Goal: Task Accomplishment & Management: Use online tool/utility

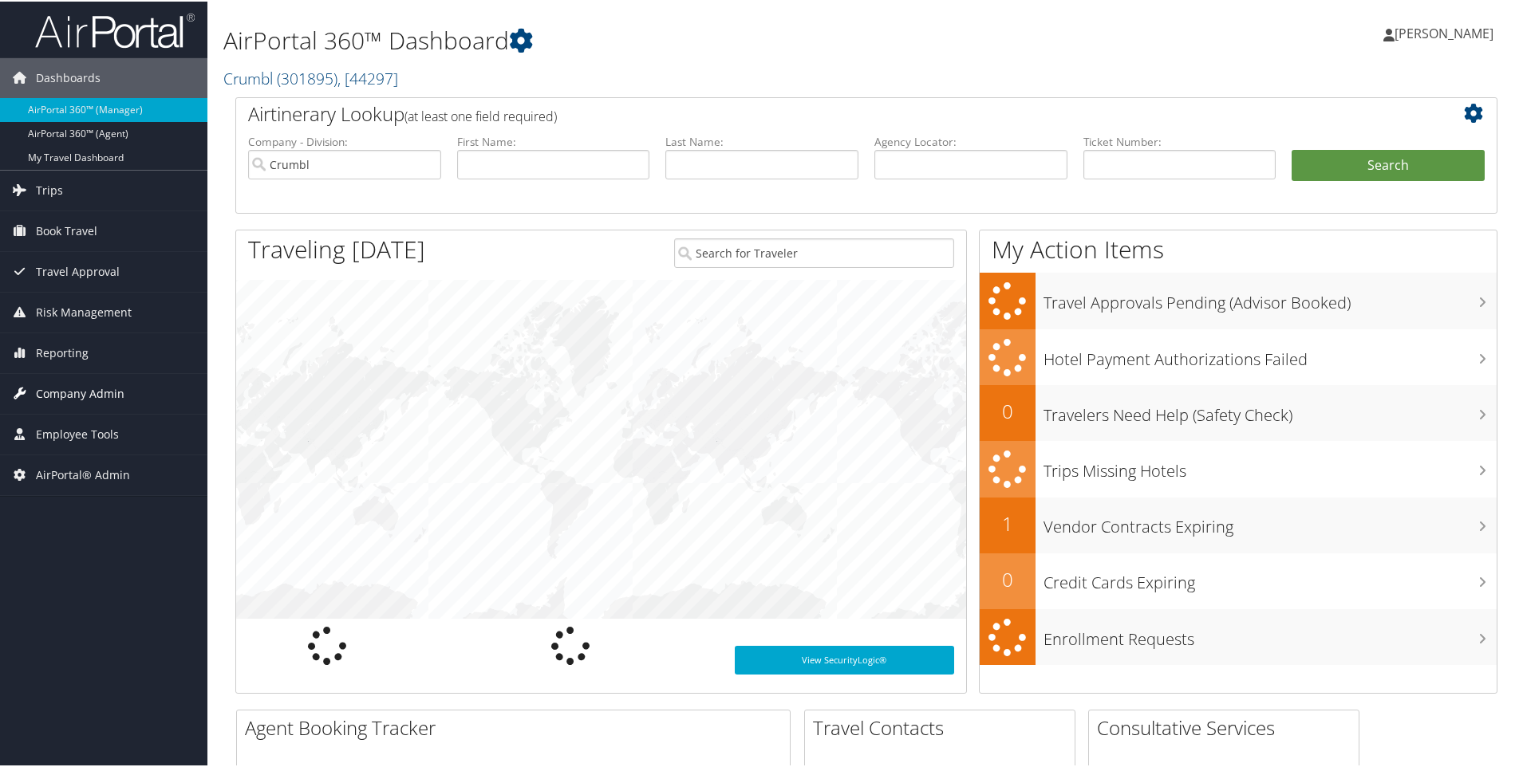
click at [108, 384] on span "Company Admin" at bounding box center [80, 393] width 89 height 40
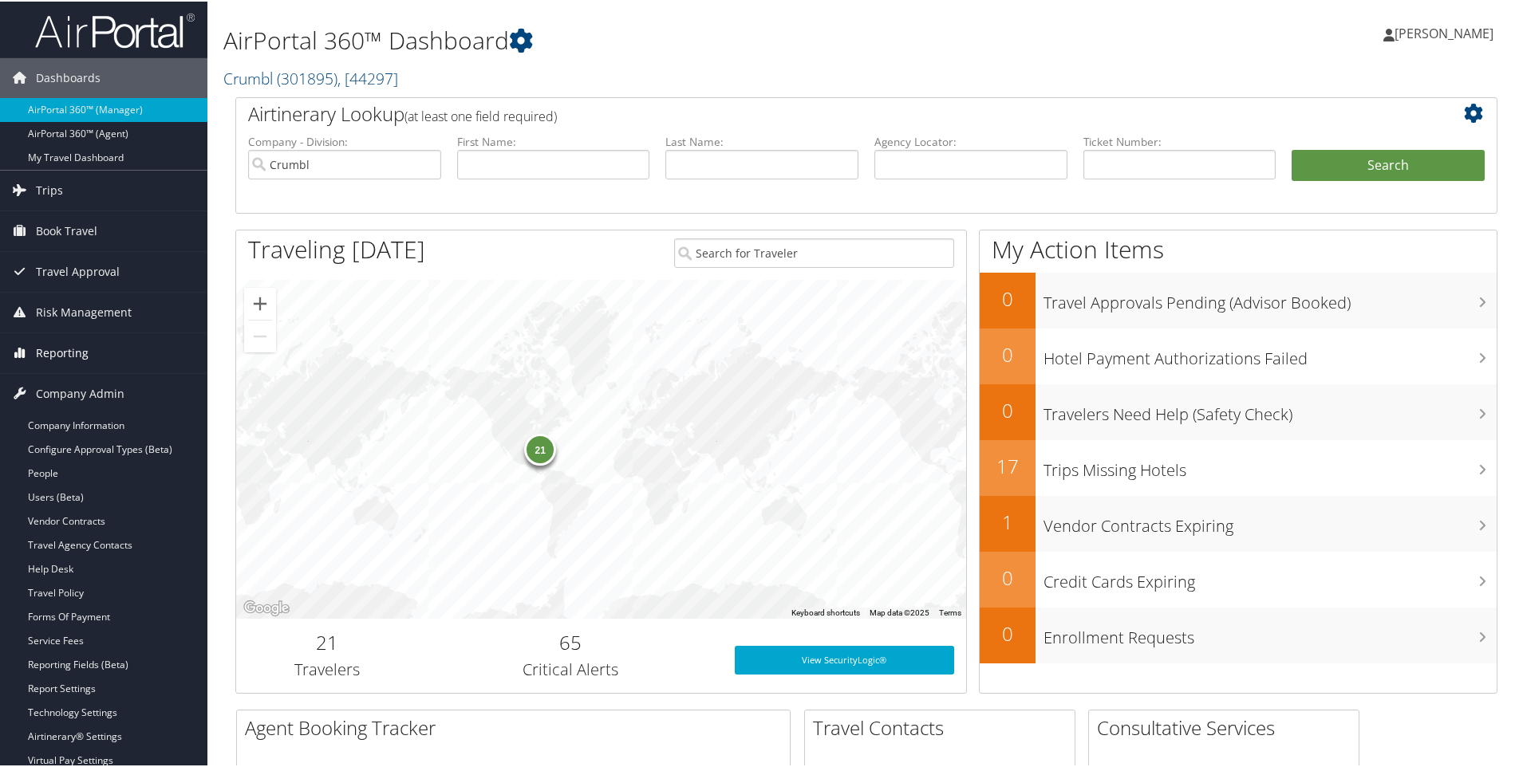
click at [91, 353] on link "Reporting" at bounding box center [103, 352] width 207 height 40
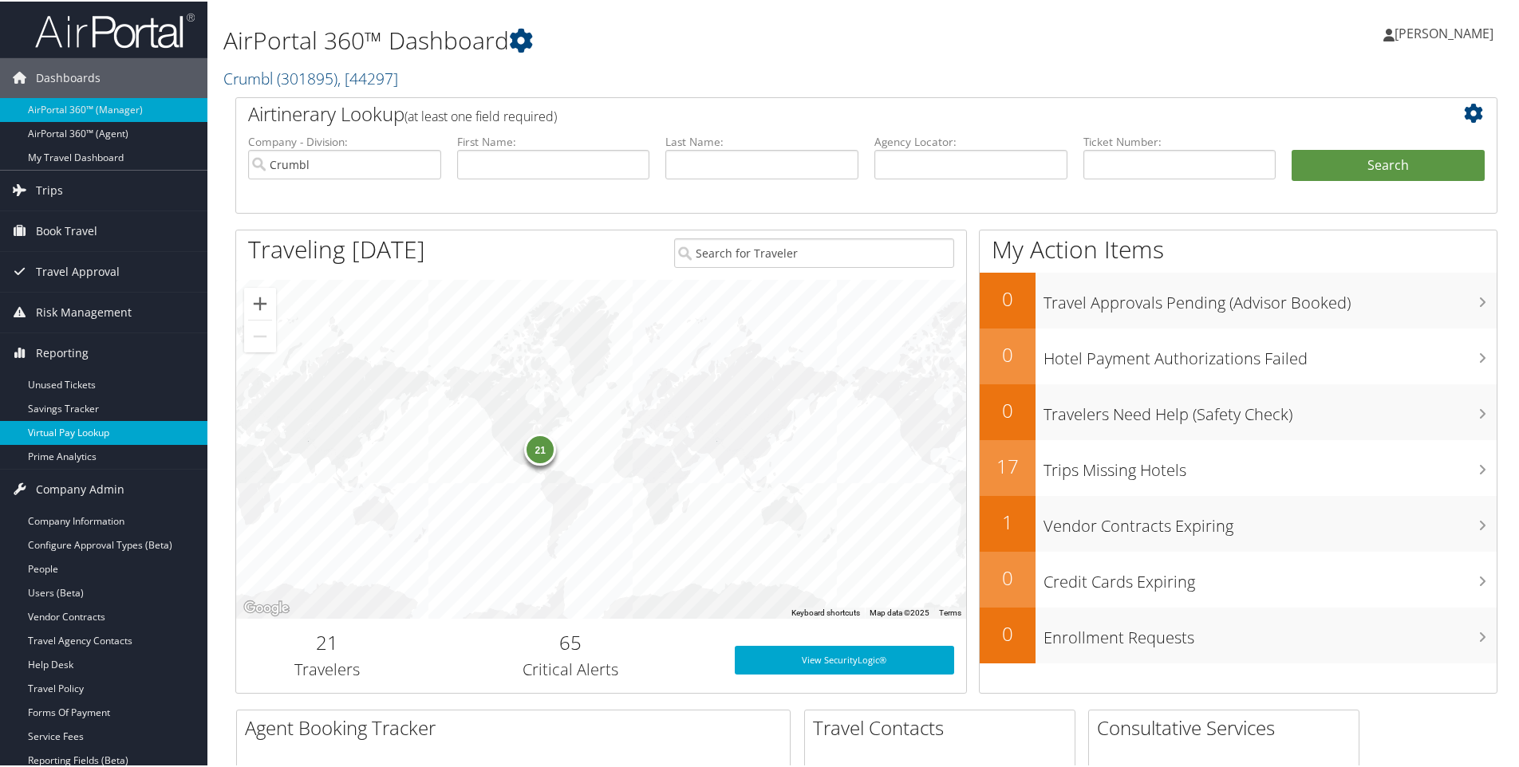
click at [87, 428] on link "Virtual Pay Lookup" at bounding box center [103, 432] width 207 height 24
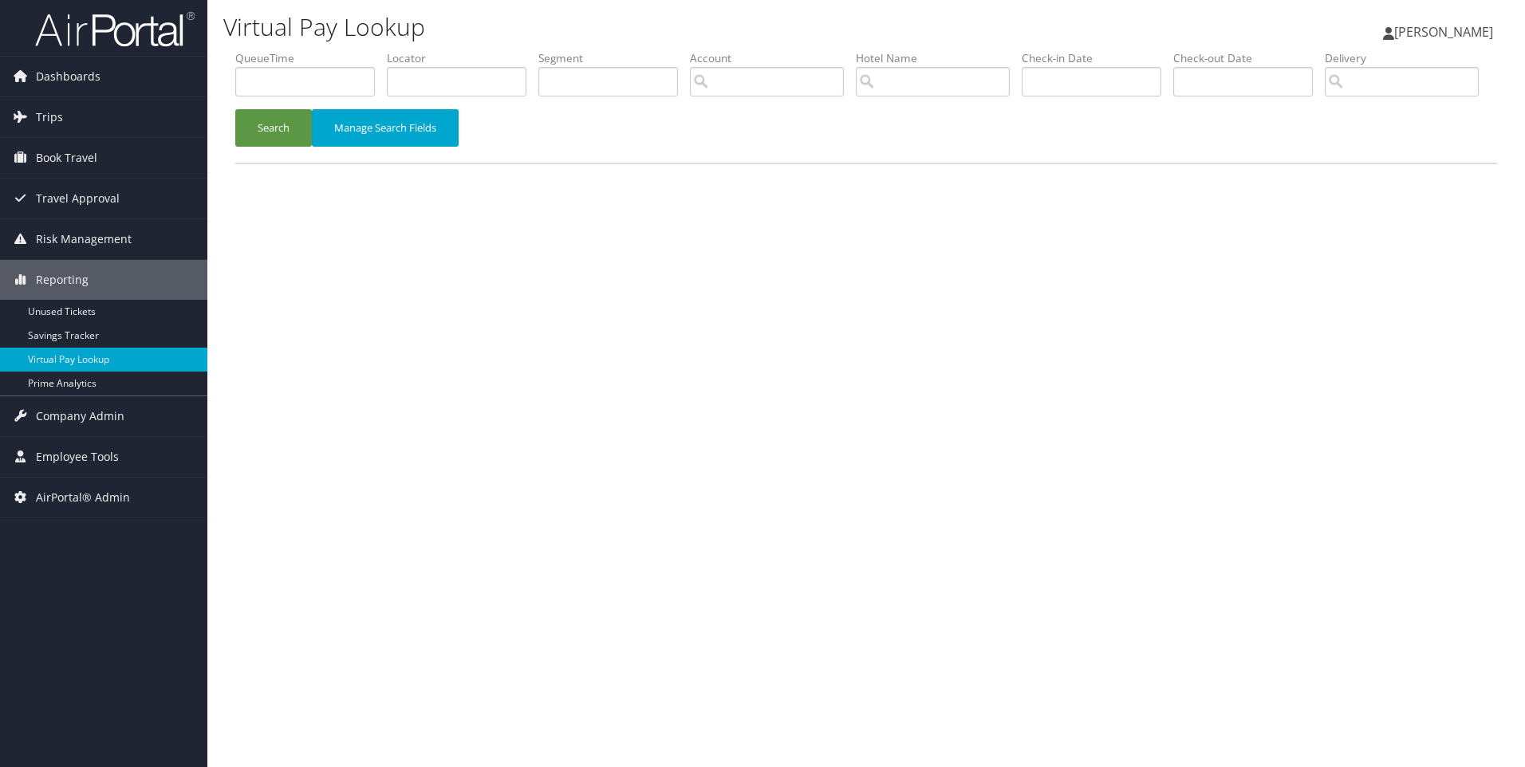
click at [456, 65] on label "Locator" at bounding box center [463, 58] width 152 height 16
drag, startPoint x: 461, startPoint y: 79, endPoint x: 456, endPoint y: 65, distance: 14.4
click at [456, 65] on label "Locator" at bounding box center [463, 58] width 152 height 16
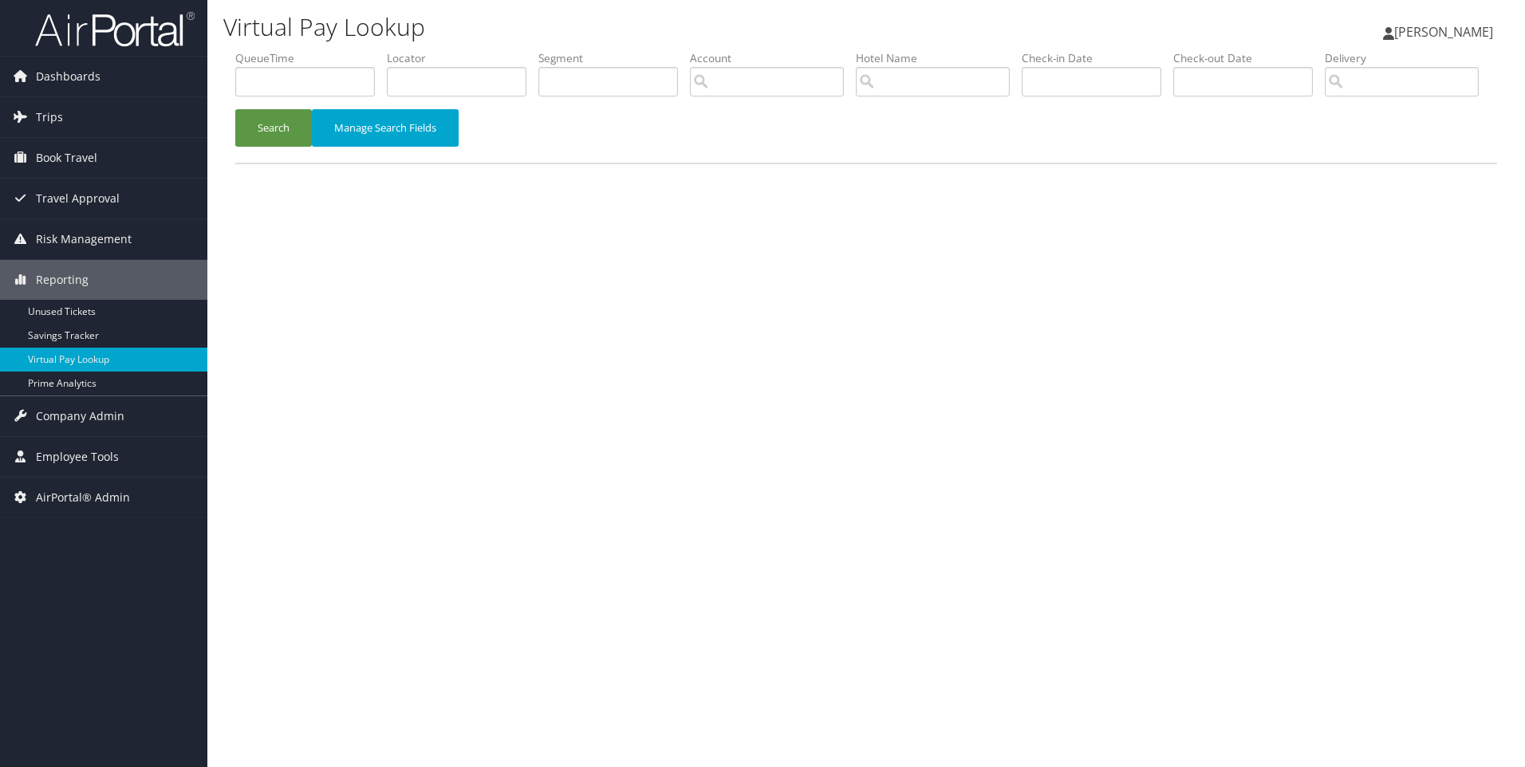
click at [456, 65] on label "Locator" at bounding box center [463, 58] width 152 height 16
click at [447, 80] on input "text" at bounding box center [457, 82] width 140 height 30
paste input "DD1H1G"
type input "DD1H1G"
click at [235, 109] on button "Search" at bounding box center [273, 127] width 77 height 37
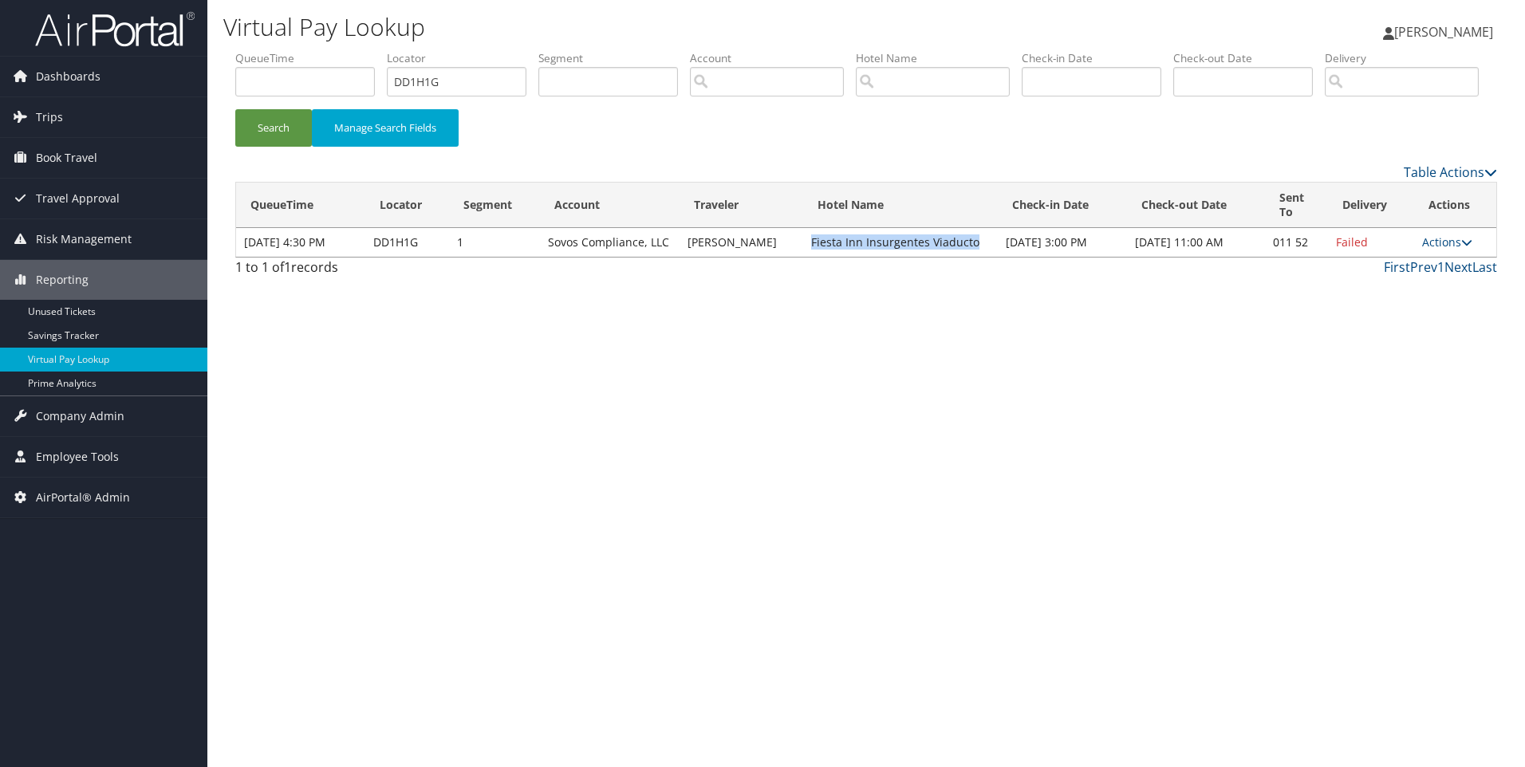
drag, startPoint x: 972, startPoint y: 305, endPoint x: 791, endPoint y: 322, distance: 181.1
click at [803, 257] on td "Fiesta Inn Insurgentes Viaducto" at bounding box center [900, 242] width 195 height 29
copy td "Fiesta Inn Insurgentes Viaducto"
click at [1432, 250] on link "Actions" at bounding box center [1447, 242] width 50 height 15
click at [1403, 286] on link "Resend" at bounding box center [1399, 272] width 136 height 27
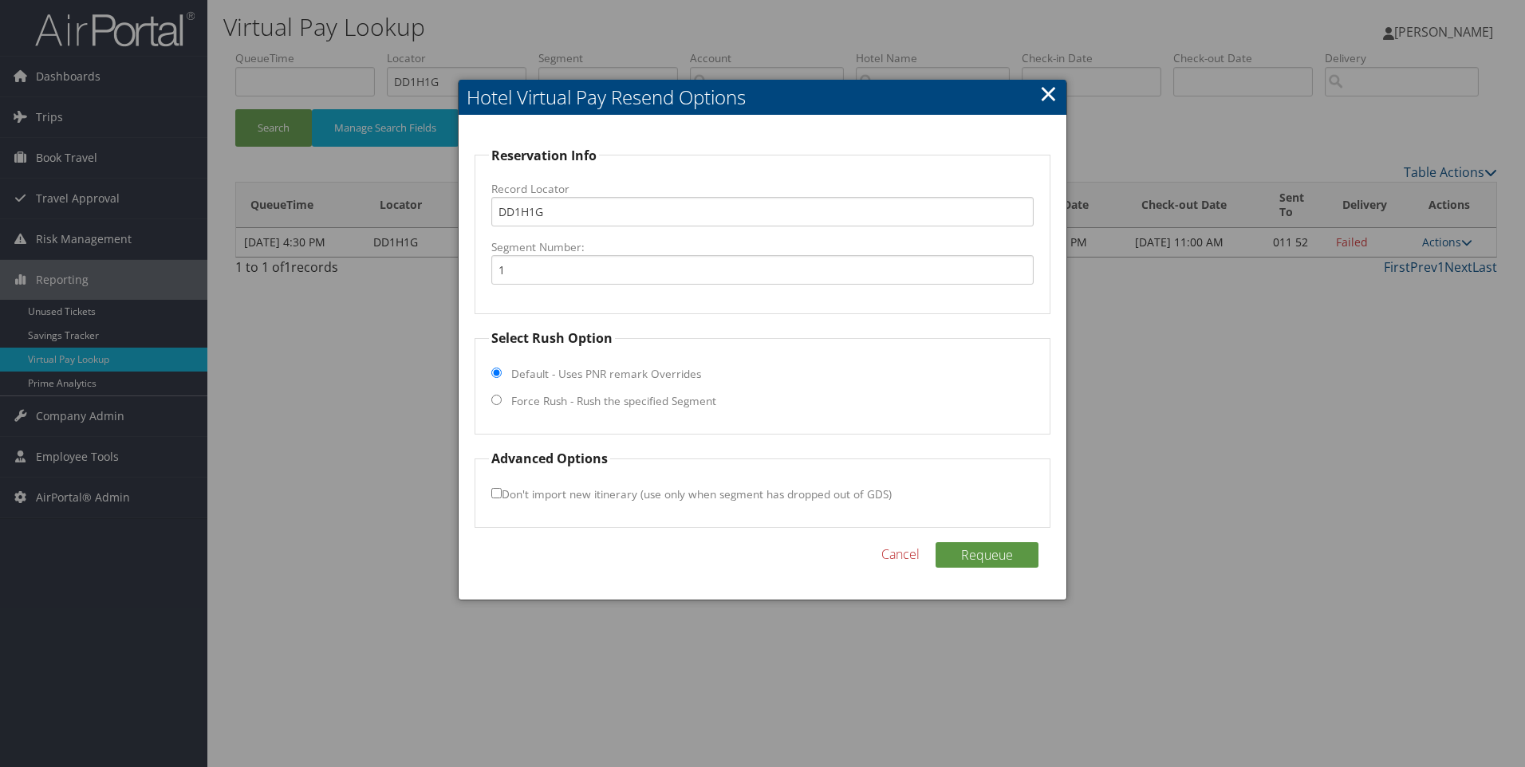
click at [645, 400] on label "Force Rush - Rush the specified Segment" at bounding box center [613, 401] width 205 height 16
click at [502, 400] on input "Force Rush - Rush the specified Segment" at bounding box center [496, 400] width 10 height 10
radio input "true"
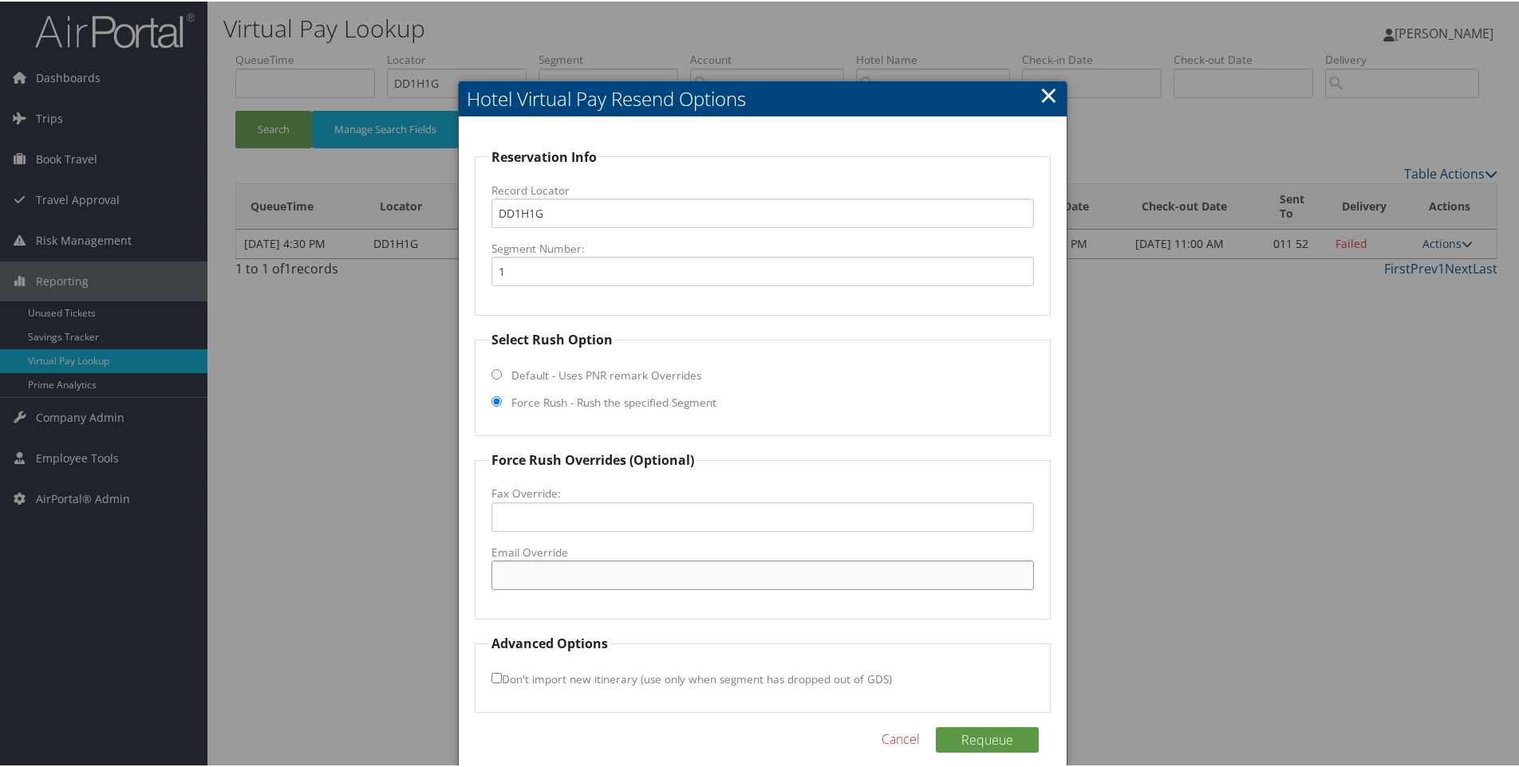
click at [514, 566] on input "Email Override" at bounding box center [762, 574] width 543 height 30
paste input ""recepfiins@posadas.com" <recepfiins@posadas.com>"
drag, startPoint x: 859, startPoint y: 584, endPoint x: 637, endPoint y: 609, distance: 223.2
click at [637, 609] on fieldset "Force Rush Overrides (Optional) Fax Override: Email Override "recepfiins@posada…" at bounding box center [763, 533] width 577 height 169
click at [503, 581] on input ""recepfiins@posadas.com" at bounding box center [762, 574] width 543 height 30
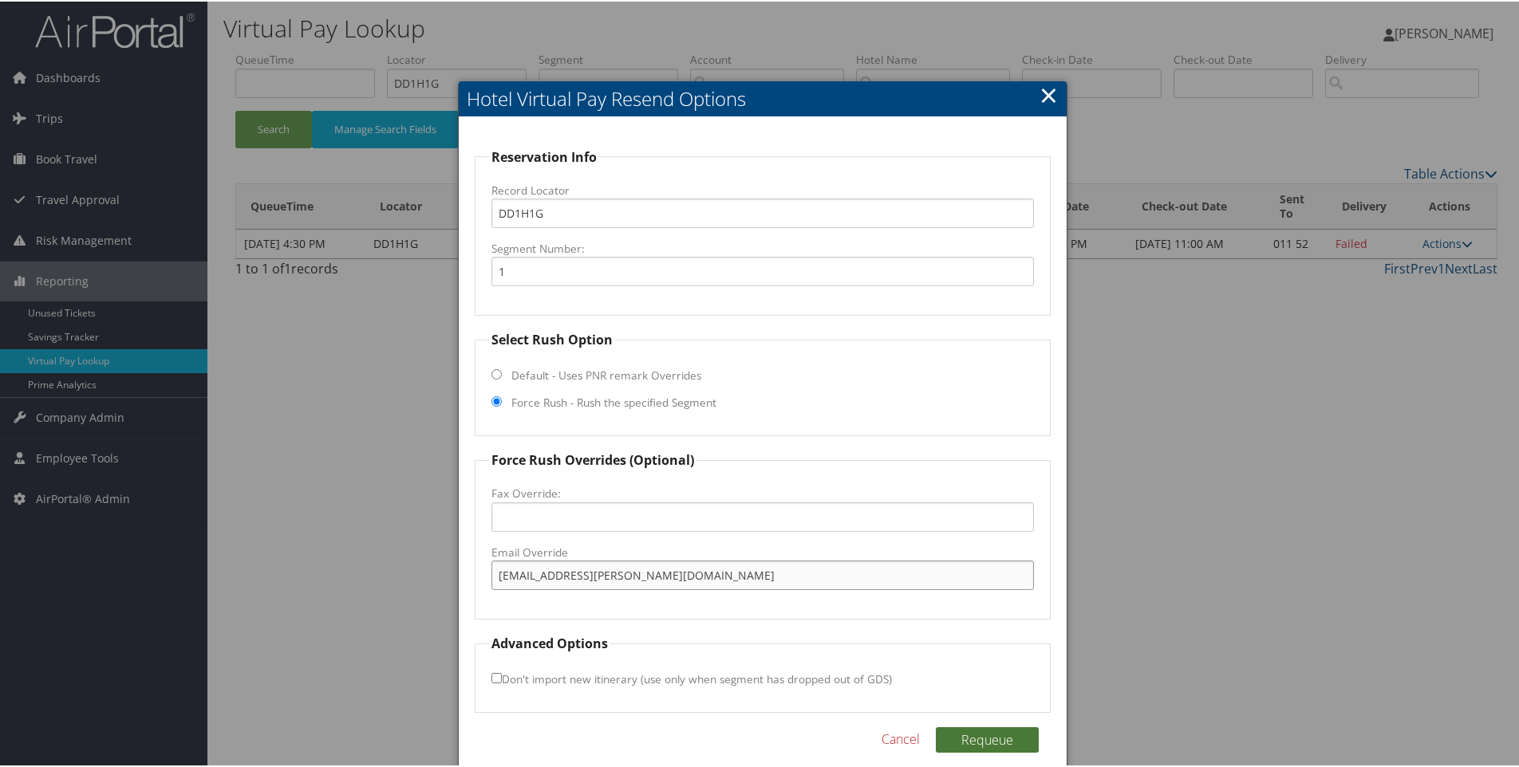
type input "recepfiins@posadas.com"
click at [992, 731] on button "Requeue" at bounding box center [987, 739] width 103 height 26
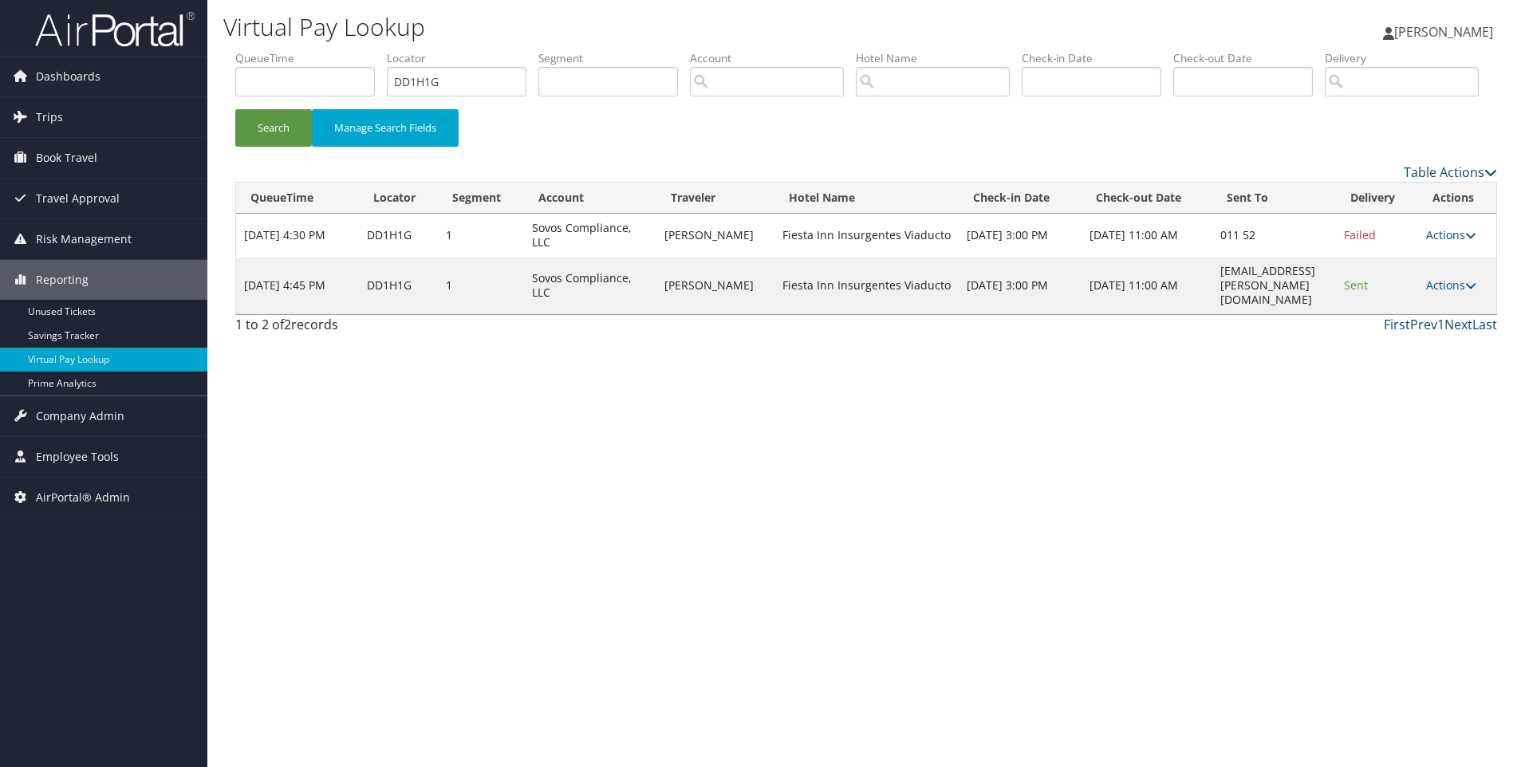
drag, startPoint x: 349, startPoint y: 1, endPoint x: 669, endPoint y: 164, distance: 359.2
click at [669, 162] on div "Search Manage Search Fields" at bounding box center [866, 106] width 1286 height 112
